Goal: Transaction & Acquisition: Purchase product/service

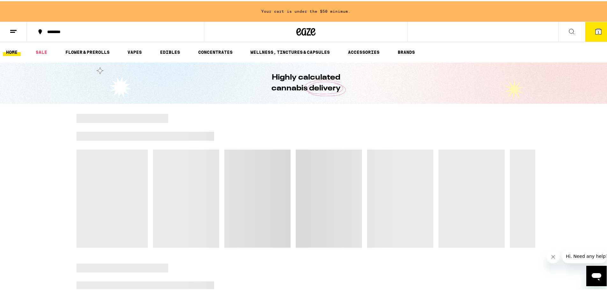
click at [592, 38] on button "1" at bounding box center [598, 31] width 27 height 20
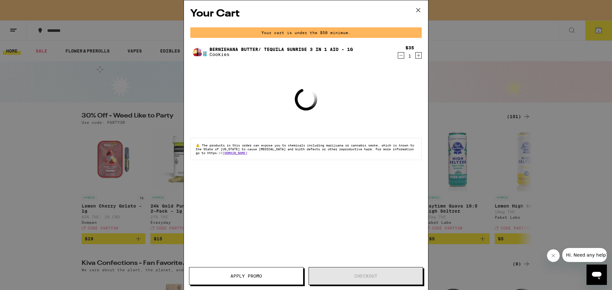
click at [406, 56] on div "1" at bounding box center [410, 56] width 9 height 5
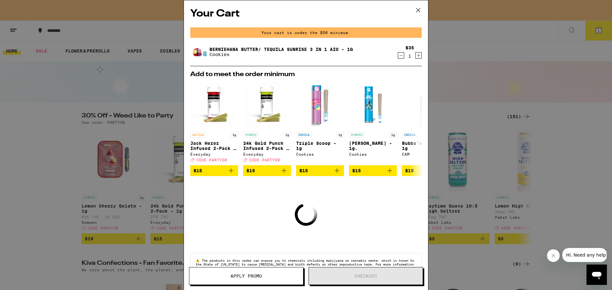
click at [398, 57] on icon "Decrement" at bounding box center [401, 56] width 6 height 8
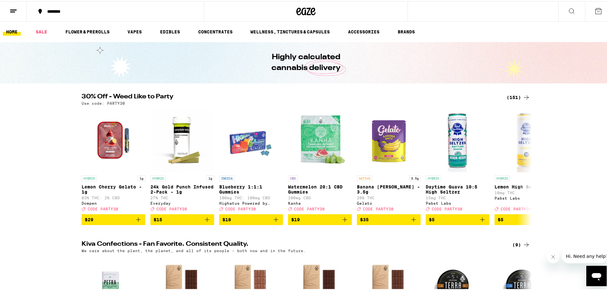
click at [523, 96] on icon at bounding box center [527, 96] width 8 height 8
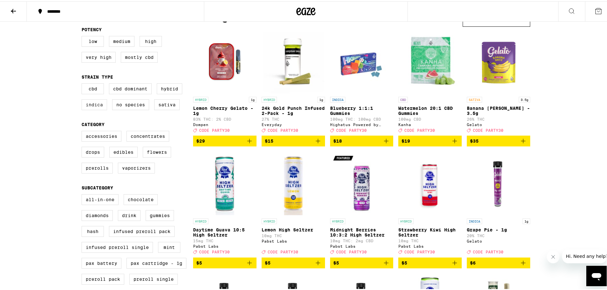
scroll to position [64, 0]
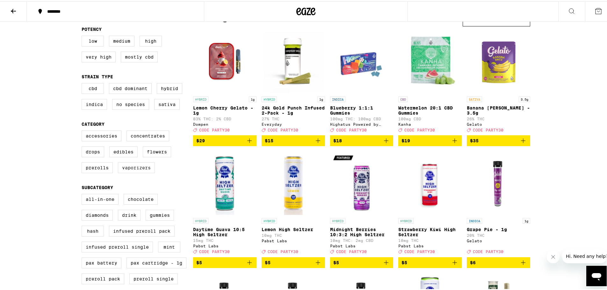
click at [127, 172] on label "Vaporizers" at bounding box center [136, 166] width 37 height 11
click at [83, 131] on input "Vaporizers" at bounding box center [83, 130] width 0 height 0
checkbox input "true"
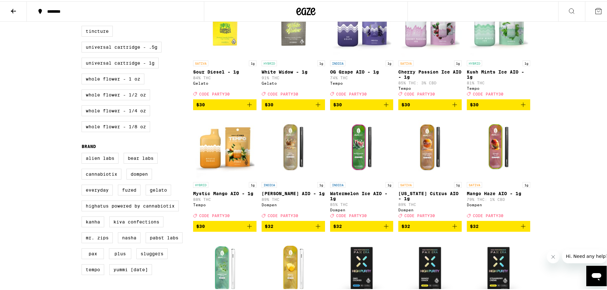
scroll to position [351, 0]
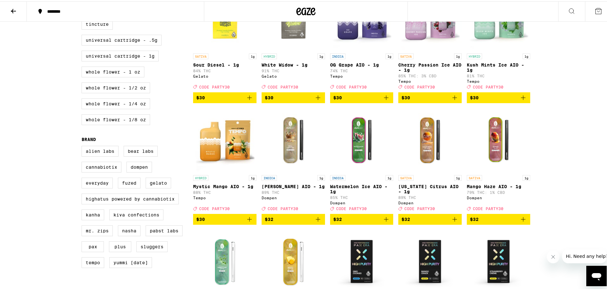
click at [215, 222] on span "$30" at bounding box center [224, 219] width 57 height 8
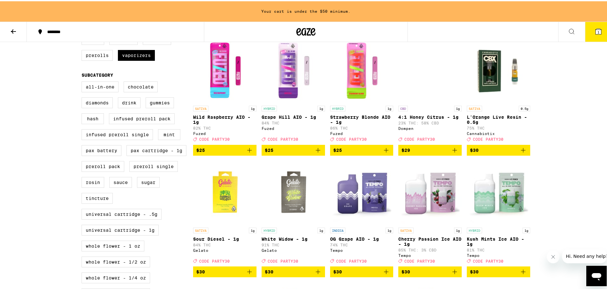
scroll to position [191, 0]
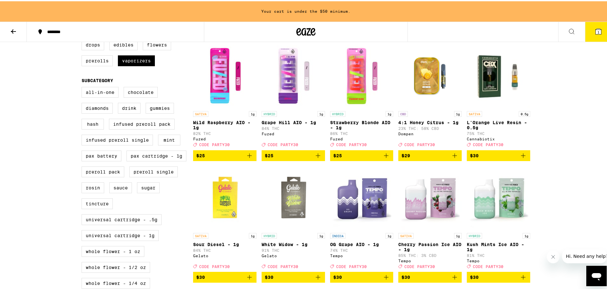
click at [214, 69] on img "Open page for Wild Raspberry AIO - 1g from Fuzed" at bounding box center [224, 75] width 63 height 64
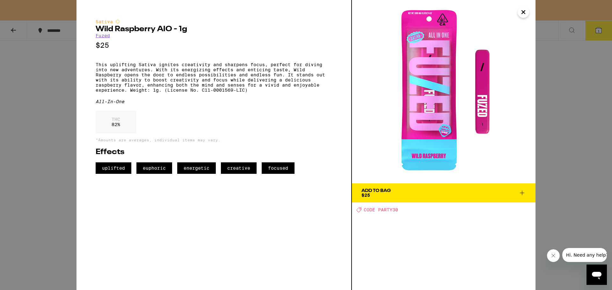
click at [578, 83] on div "Sativa Wild Raspberry AIO - 1g Fuzed $25 This uplifting Sativa ignites creativi…" at bounding box center [306, 145] width 612 height 290
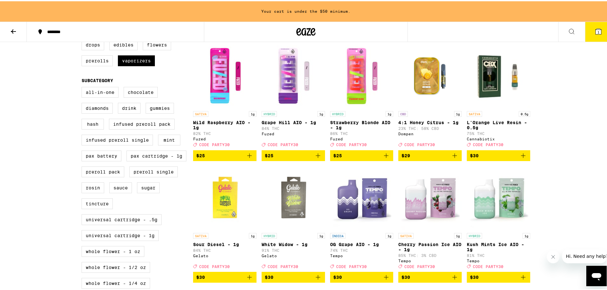
click at [298, 84] on img "Open page for Grape Hill AIO - 1g from Fuzed" at bounding box center [293, 75] width 63 height 64
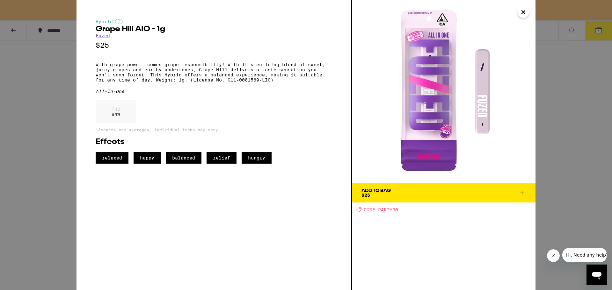
click at [50, 116] on div "Hybrid Grape Hill AIO - 1g Fuzed $25 With grape power, comes grape responsibili…" at bounding box center [306, 145] width 612 height 290
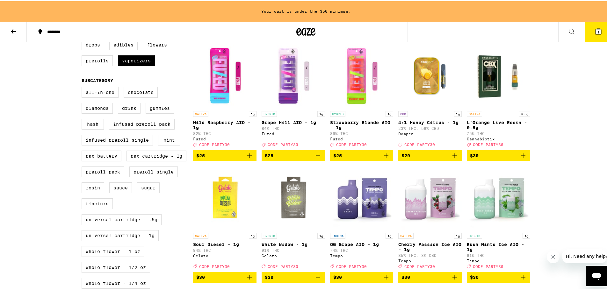
click at [292, 71] on img "Open page for Grape Hill AIO - 1g from Fuzed" at bounding box center [293, 75] width 63 height 64
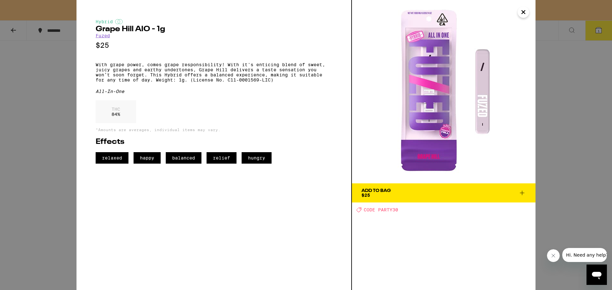
drag, startPoint x: 59, startPoint y: 118, endPoint x: 83, endPoint y: 119, distance: 23.9
click at [58, 118] on div "Hybrid Grape Hill AIO - 1g Fuzed $25 With grape power, comes grape responsibili…" at bounding box center [306, 145] width 612 height 290
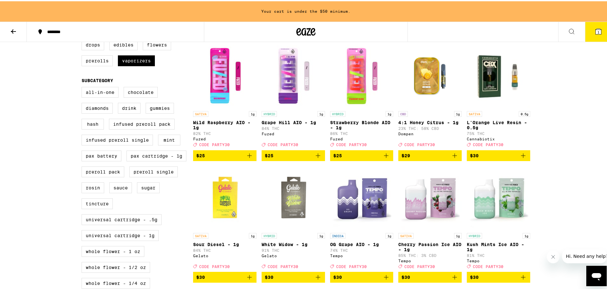
click at [362, 64] on img "Open page for Strawberry Blonde AIO - 1g from Fuzed" at bounding box center [361, 75] width 63 height 64
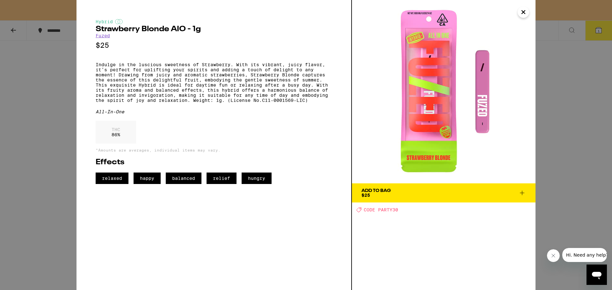
click at [563, 123] on div "Hybrid Strawberry Blonde AIO - 1g Fuzed $25 Indulge in the luscious sweetness o…" at bounding box center [306, 145] width 612 height 290
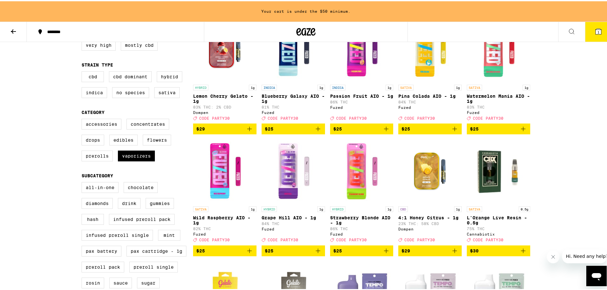
scroll to position [96, 0]
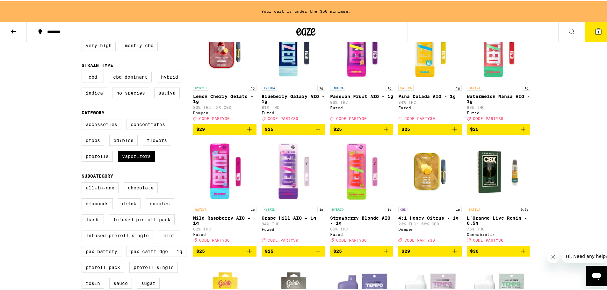
click at [485, 70] on img "Open page for Watermelon Mania AIO - 1g from Fuzed" at bounding box center [498, 49] width 63 height 64
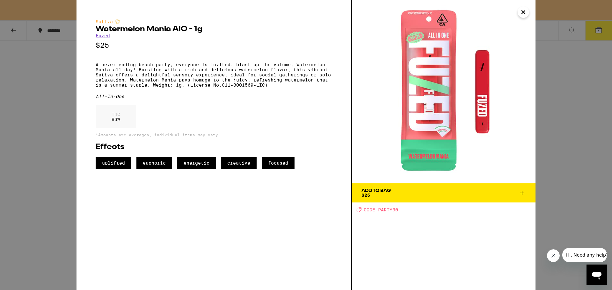
click at [476, 192] on span "Add To Bag $25" at bounding box center [444, 193] width 165 height 9
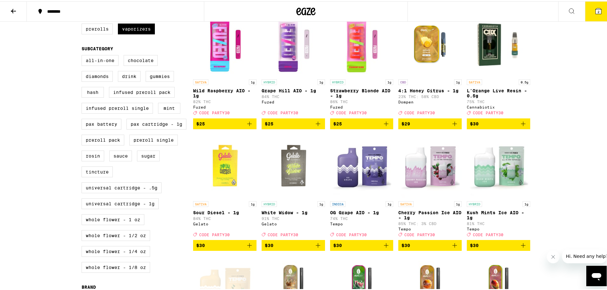
scroll to position [362, 0]
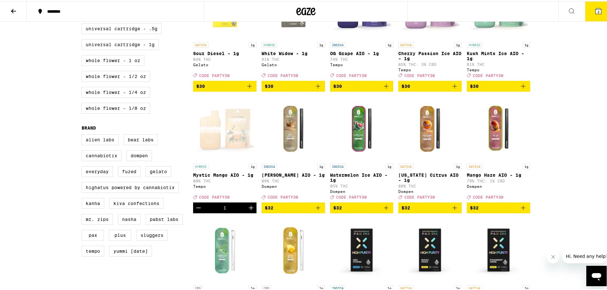
click at [208, 153] on div "Open page for Mystic Mango AIO - 1g from Tempo" at bounding box center [224, 128] width 63 height 64
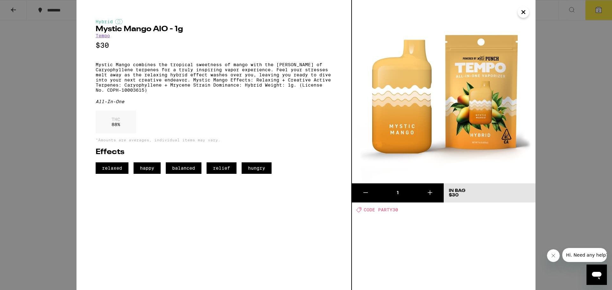
click at [61, 105] on div "Hybrid Mystic Mango AIO - 1g Tempo $30 Mystic Mango combines the tropical sweet…" at bounding box center [306, 145] width 612 height 290
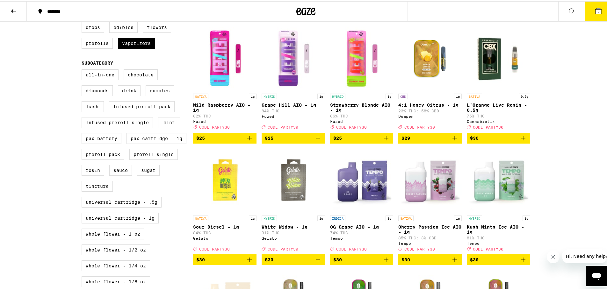
scroll to position [107, 0]
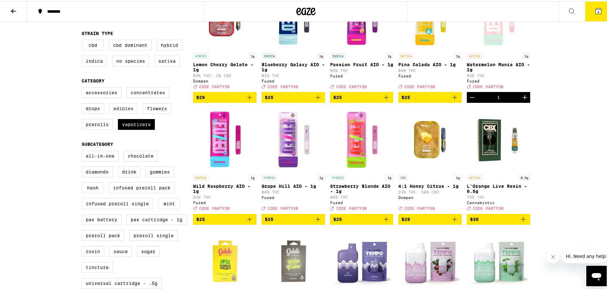
click at [127, 113] on label "Edibles" at bounding box center [123, 107] width 28 height 11
click at [83, 87] on input "Edibles" at bounding box center [83, 87] width 0 height 0
checkbox input "true"
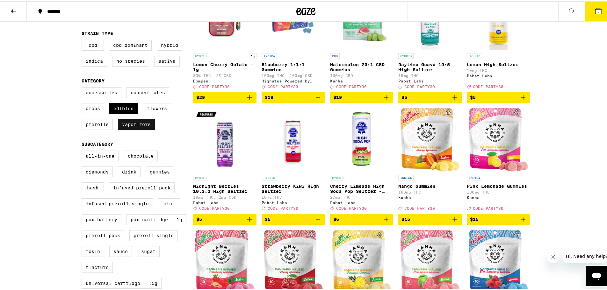
click at [133, 129] on label "Vaporizers" at bounding box center [136, 123] width 37 height 11
click at [83, 87] on input "Vaporizers" at bounding box center [83, 87] width 0 height 0
checkbox input "false"
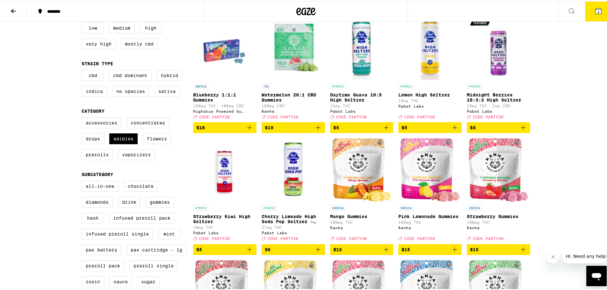
scroll to position [64, 0]
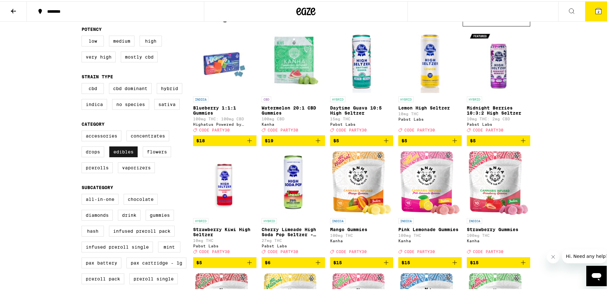
click at [124, 155] on label "Edibles" at bounding box center [123, 150] width 28 height 11
click at [83, 131] on input "Edibles" at bounding box center [83, 130] width 0 height 0
checkbox input "false"
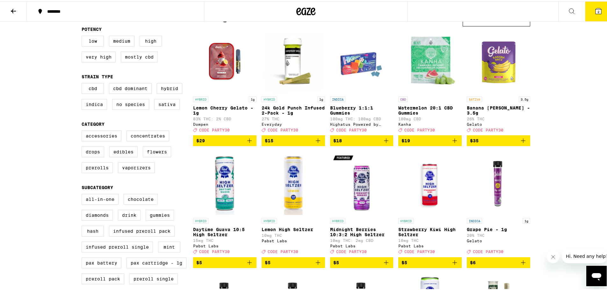
click at [94, 133] on fieldset "Category Accessories Concentrates Drops Edibles Flowers Prerolls Vaporizers" at bounding box center [138, 149] width 112 height 57
click at [99, 137] on label "Accessories" at bounding box center [102, 134] width 40 height 11
click at [83, 131] on input "Accessories" at bounding box center [83, 130] width 0 height 0
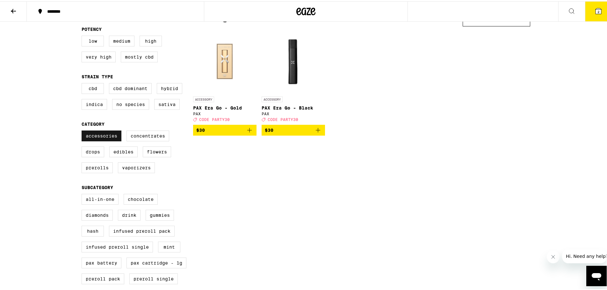
click at [99, 137] on label "Accessories" at bounding box center [102, 134] width 40 height 11
click at [83, 131] on input "Accessories" at bounding box center [83, 130] width 0 height 0
checkbox input "false"
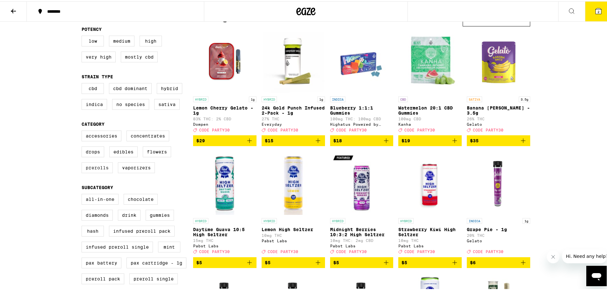
click at [89, 171] on label "Prerolls" at bounding box center [97, 166] width 31 height 11
click at [83, 131] on input "Prerolls" at bounding box center [83, 130] width 0 height 0
checkbox input "true"
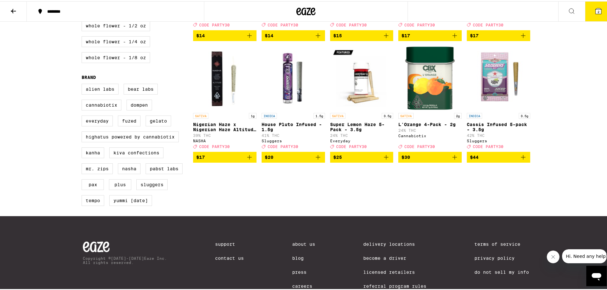
scroll to position [414, 0]
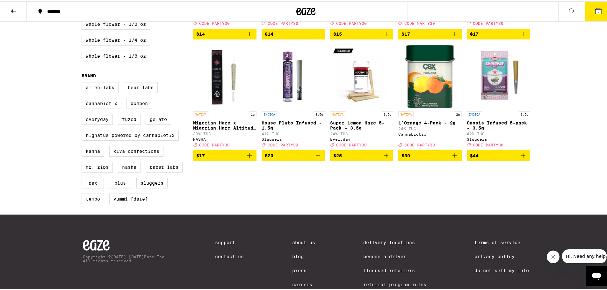
click at [384, 158] on icon "Add to bag" at bounding box center [387, 155] width 8 height 8
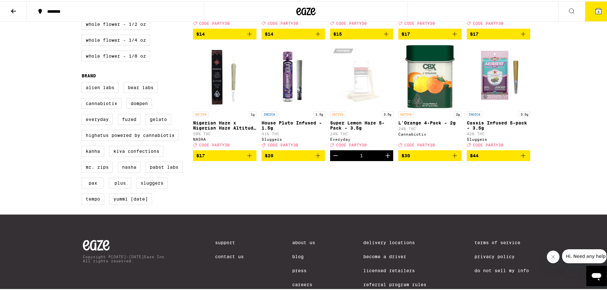
click at [456, 158] on icon "Add to bag" at bounding box center [455, 155] width 8 height 8
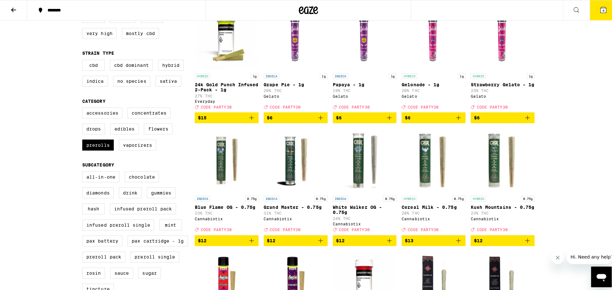
scroll to position [0, 0]
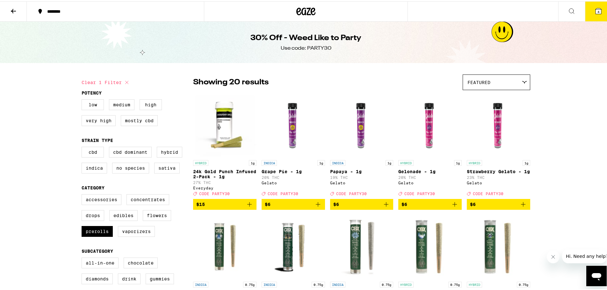
click at [585, 4] on button "4" at bounding box center [598, 10] width 27 height 20
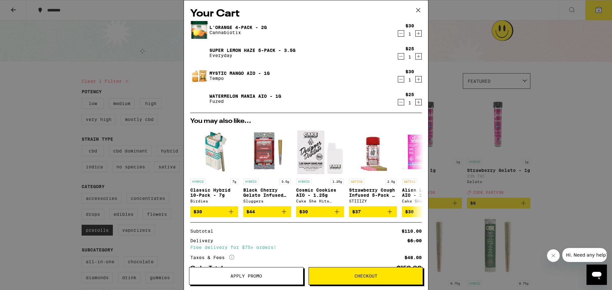
click at [534, 118] on div "Your Cart L'Orange 4-Pack - 2g Cannabiotix $30 1 Super Lemon Haze 5-Pack - 3.5g…" at bounding box center [306, 145] width 612 height 290
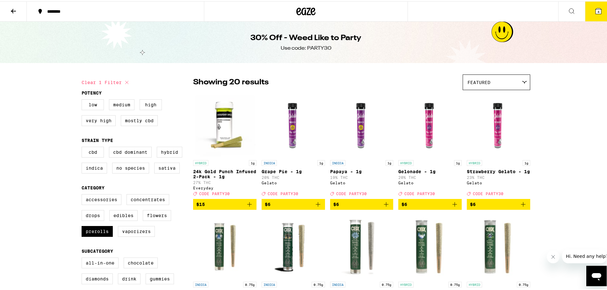
click at [585, 12] on button "4" at bounding box center [598, 10] width 27 height 20
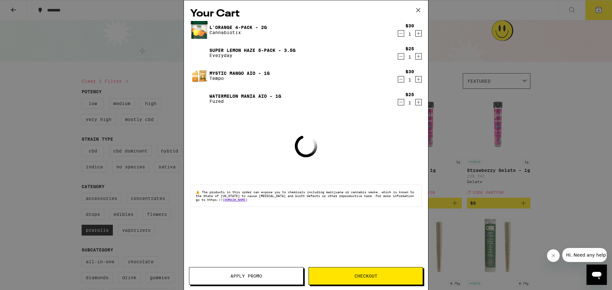
click at [224, 284] on button "Apply Promo" at bounding box center [246, 276] width 114 height 18
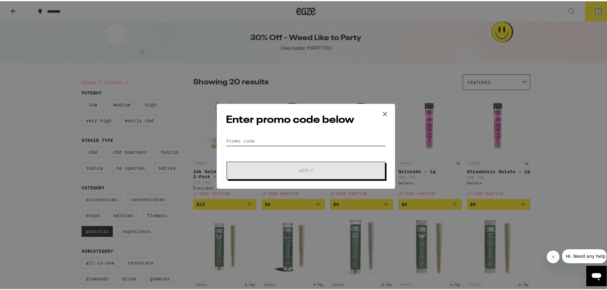
click at [261, 138] on input "Promo Code" at bounding box center [306, 140] width 160 height 10
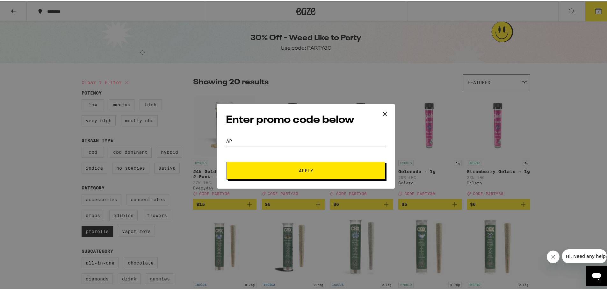
type input "A"
type input "PARTY30"
click at [227, 161] on button "Apply" at bounding box center [306, 170] width 159 height 18
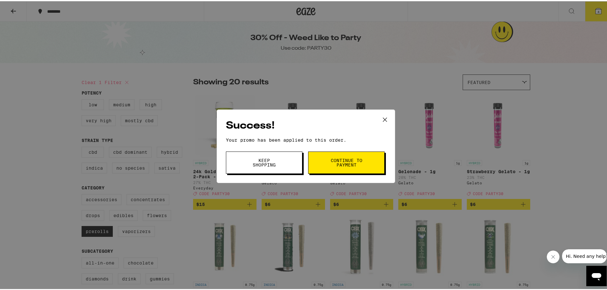
click at [281, 162] on button "Keep Shopping" at bounding box center [264, 161] width 77 height 22
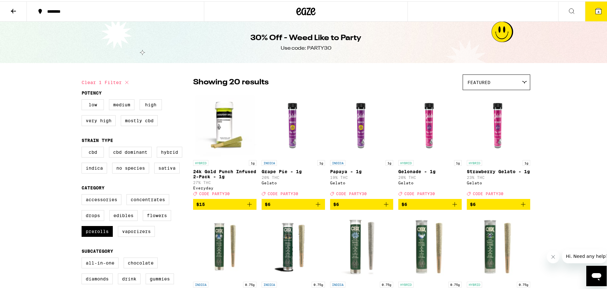
click at [590, 15] on button "4" at bounding box center [598, 10] width 27 height 20
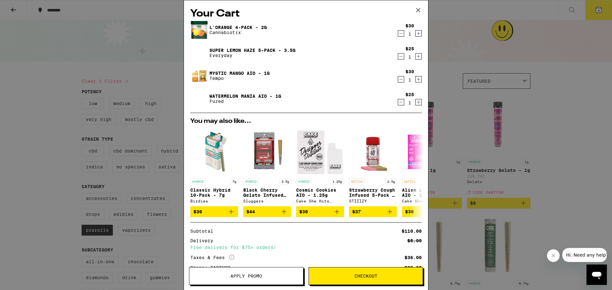
click at [398, 105] on icon "Decrement" at bounding box center [401, 103] width 6 height 8
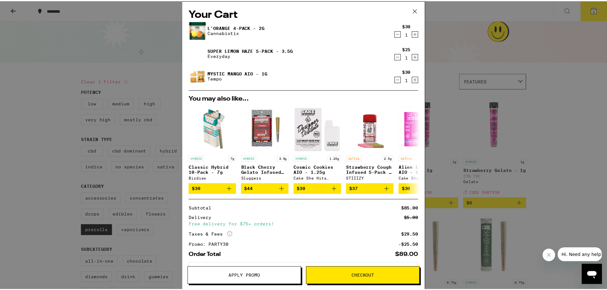
scroll to position [30, 0]
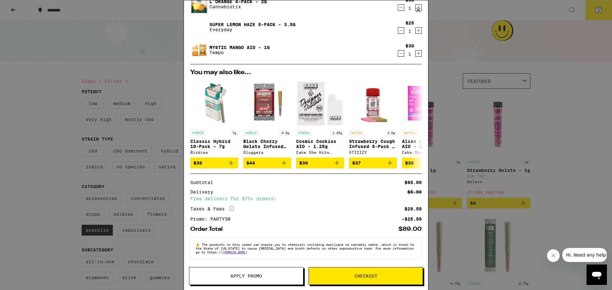
click at [596, 128] on div "Your Cart L'Orange 4-Pack - 2g Cannabiotix $30 1 Super Lemon Haze 5-Pack - 3.5g…" at bounding box center [306, 145] width 612 height 290
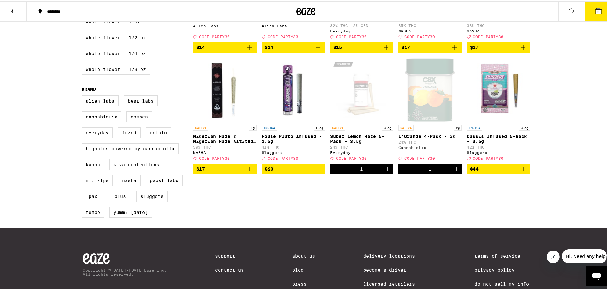
scroll to position [463, 0]
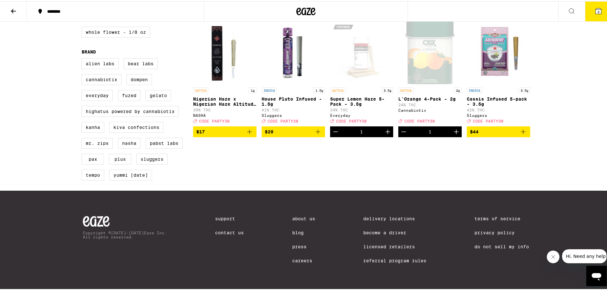
click at [506, 43] on img "Open page for Cassis Infused 5-pack - 3.5g from Sluggers" at bounding box center [498, 51] width 63 height 64
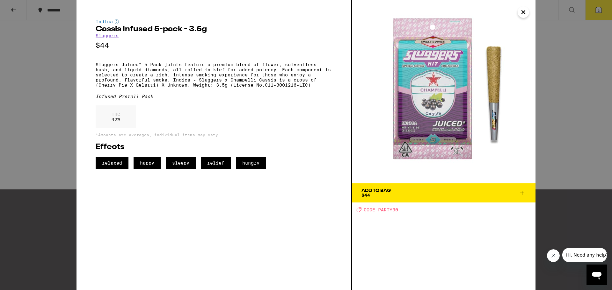
click at [552, 56] on div "Indica Cassis Infused 5-pack - 3.5g Sluggers $44 Sluggers Juiced* 5-Pack joints…" at bounding box center [306, 145] width 612 height 290
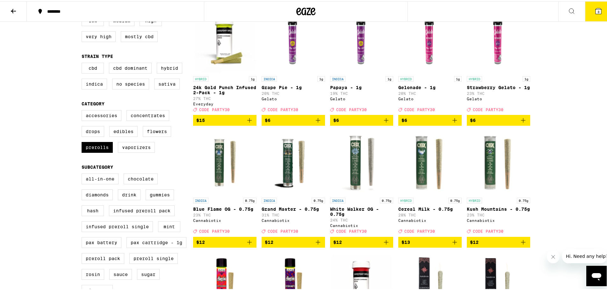
scroll to position [48, 0]
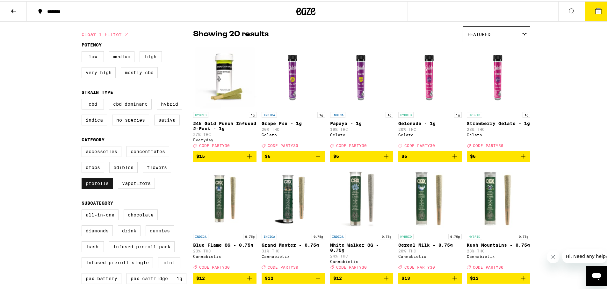
click at [92, 185] on label "Prerolls" at bounding box center [97, 182] width 31 height 11
click at [83, 146] on input "Prerolls" at bounding box center [83, 146] width 0 height 0
checkbox input "false"
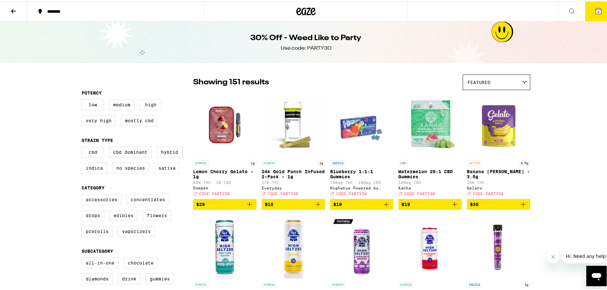
click at [306, 9] on icon at bounding box center [305, 9] width 19 height 11
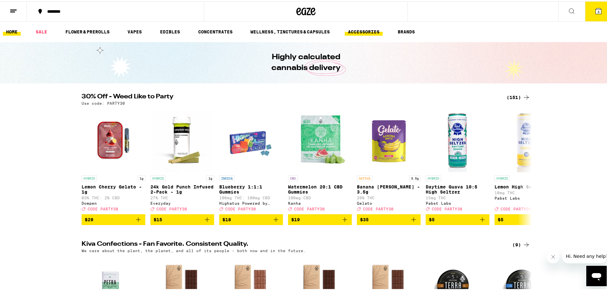
click at [379, 31] on link "ACCESSORIES" at bounding box center [364, 31] width 38 height 8
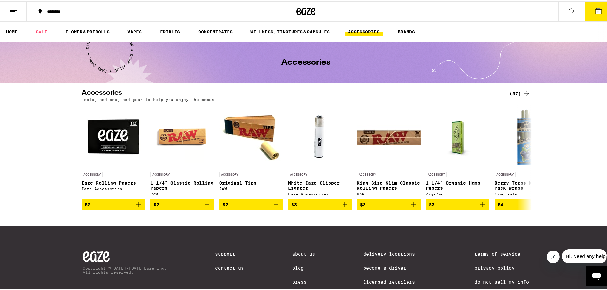
click at [514, 95] on div "(37)" at bounding box center [520, 93] width 21 height 8
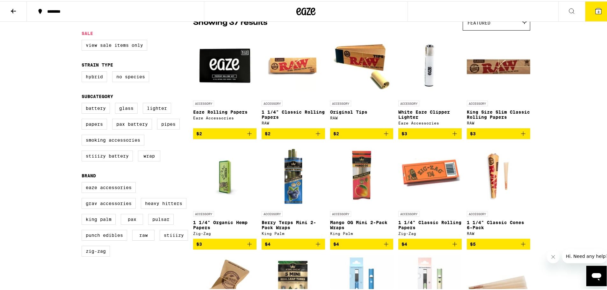
scroll to position [96, 0]
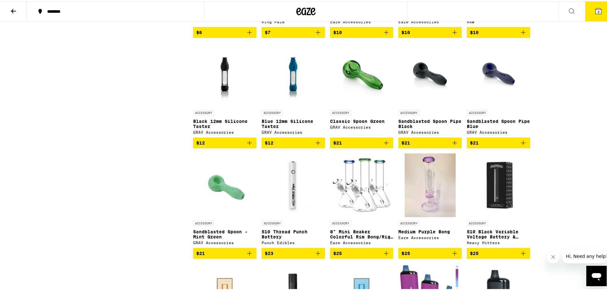
scroll to position [383, 0]
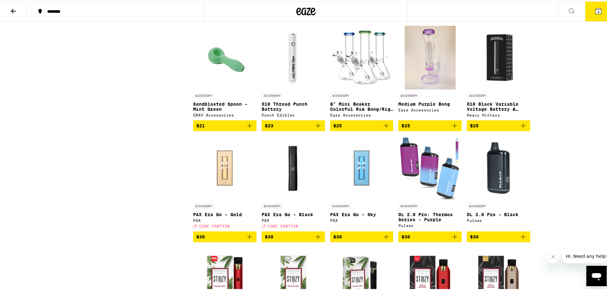
click at [567, 104] on div "******** ******** 3 Accessories Tools, add-ons, and gear to help you enjoy the …" at bounding box center [306, 34] width 612 height 1088
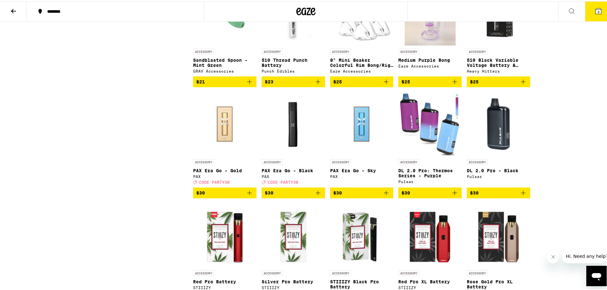
scroll to position [638, 0]
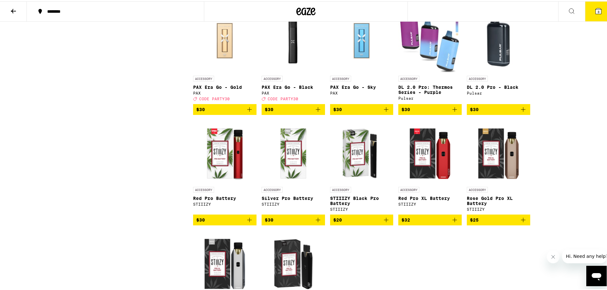
click at [494, 100] on div "ACCESSORY DL 2.0 Pro - Black Pulsar" at bounding box center [498, 87] width 63 height 25
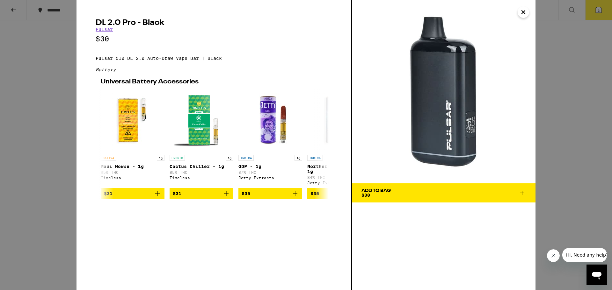
click at [567, 48] on div "DL 2.0 Pro - Black Pulsar $30 Pulsar 510 DL 2.0 Auto-Draw Vape Bar | Black Batt…" at bounding box center [306, 145] width 612 height 290
